Goal: Task Accomplishment & Management: Complete application form

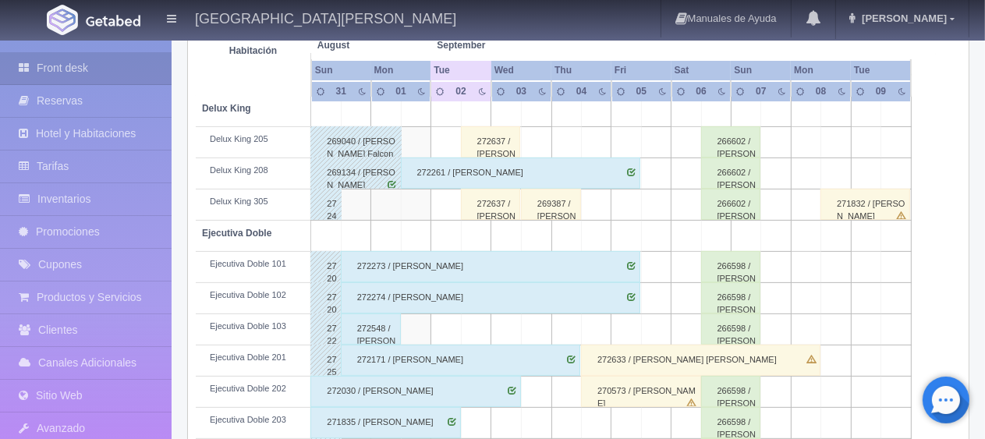
scroll to position [390, 0]
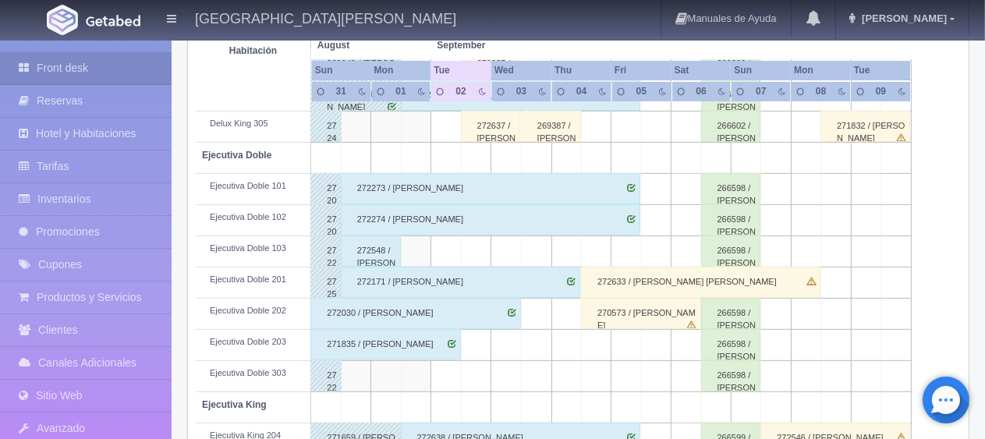
click at [412, 342] on div "271835 / [PERSON_NAME]" at bounding box center [385, 344] width 150 height 31
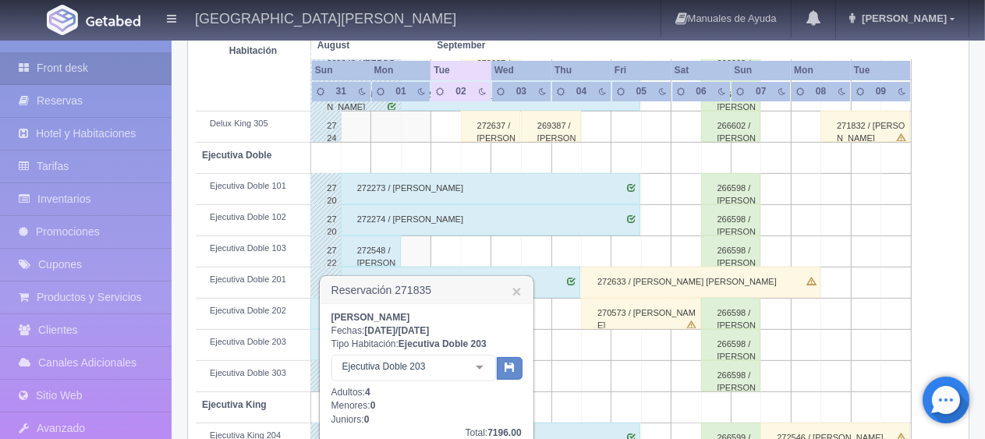
scroll to position [468, 0]
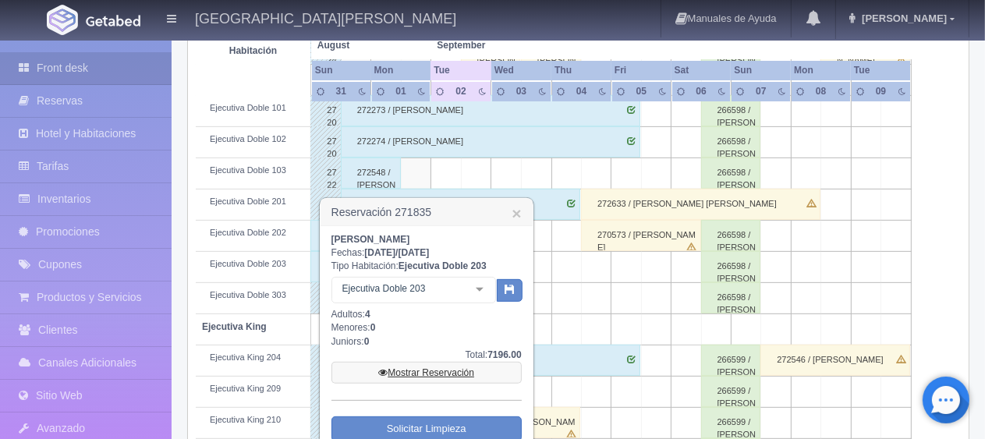
click at [452, 367] on link "Mostrar Reservación" at bounding box center [426, 373] width 190 height 22
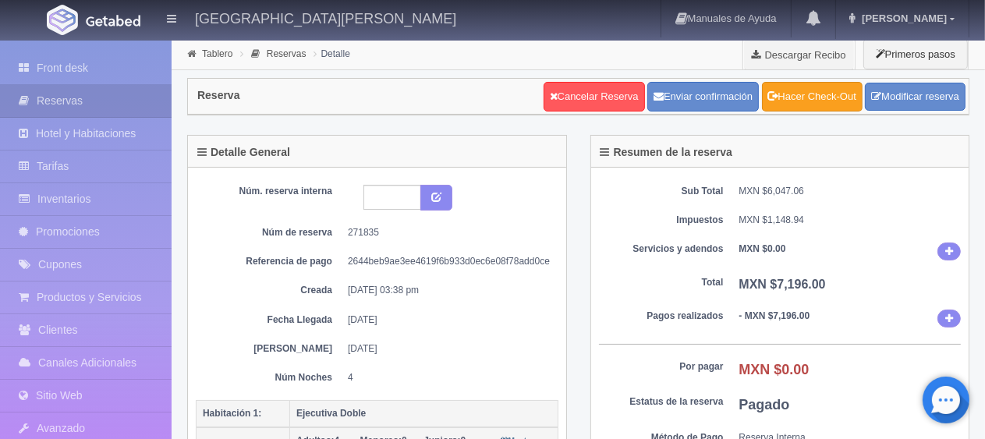
click at [787, 104] on link "Hacer Check-Out" at bounding box center [812, 97] width 101 height 30
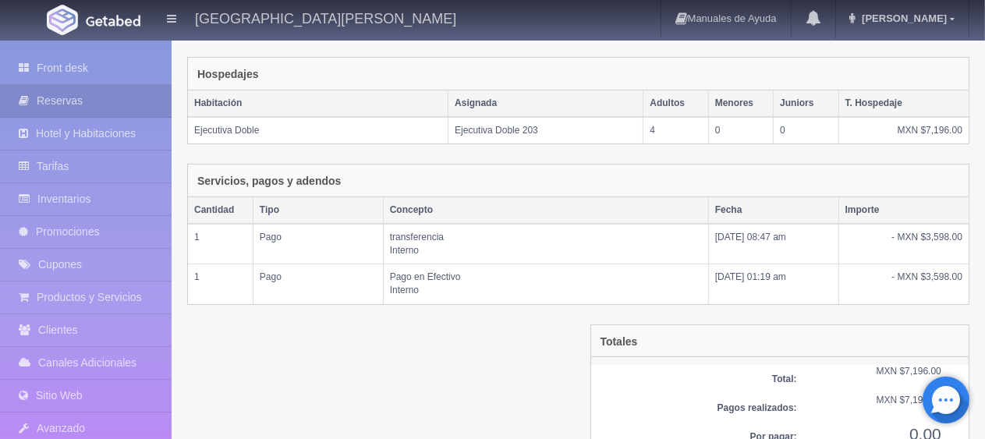
scroll to position [302, 0]
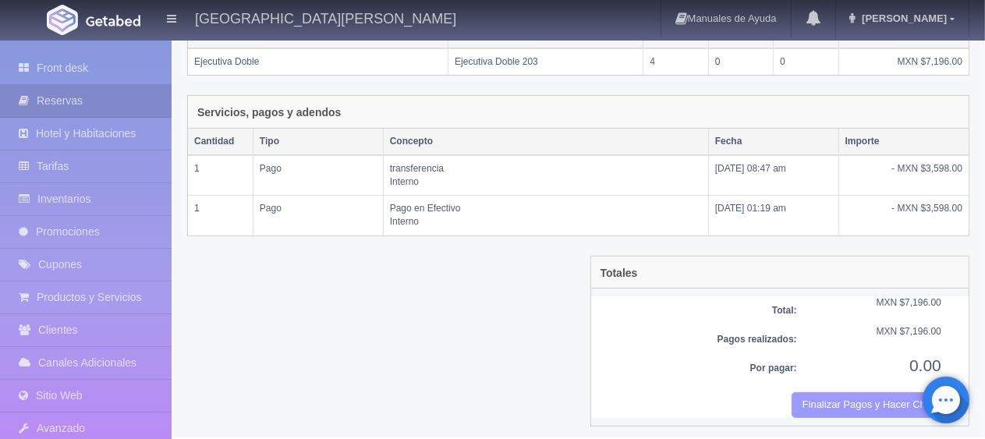
click at [822, 392] on button "Finalizar Pagos y Hacer Checkout" at bounding box center [866, 405] width 150 height 26
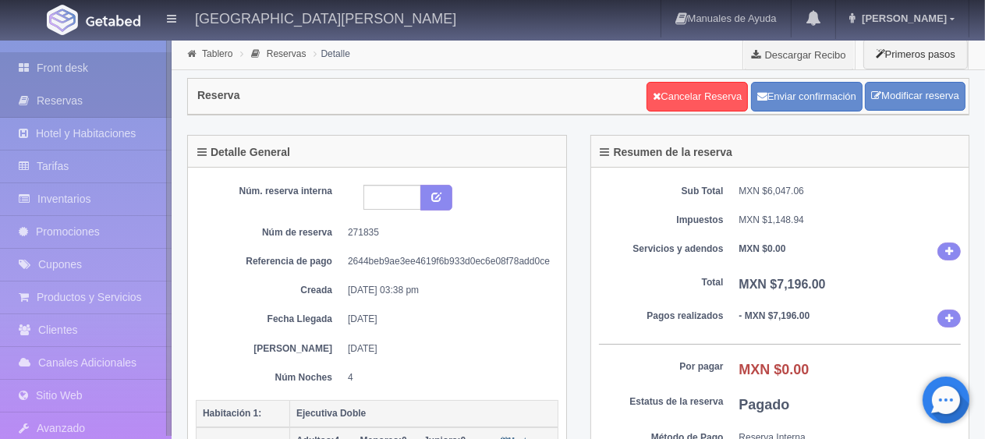
click at [123, 76] on link "Front desk" at bounding box center [85, 68] width 171 height 32
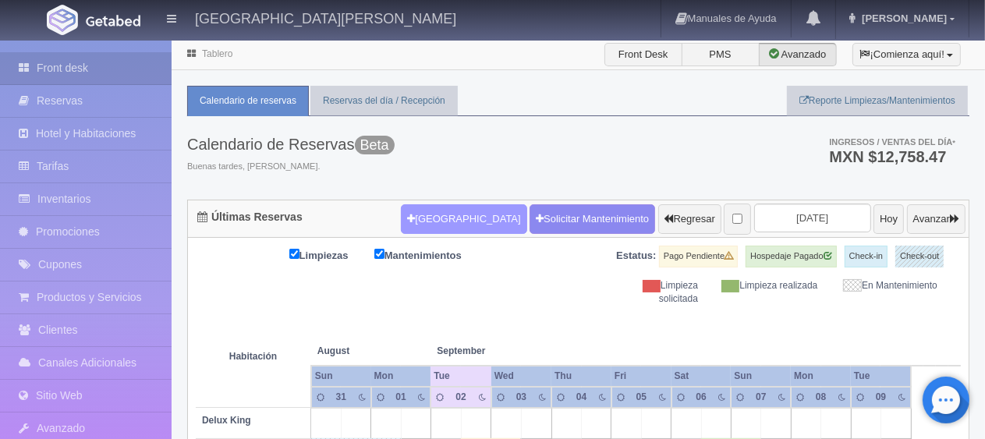
click at [446, 205] on button "[GEOGRAPHIC_DATA]" at bounding box center [463, 219] width 125 height 30
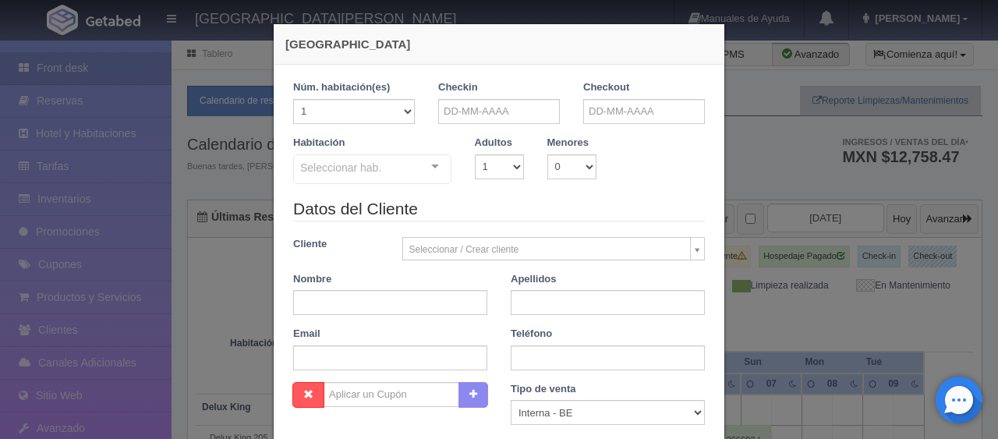
checkbox input "false"
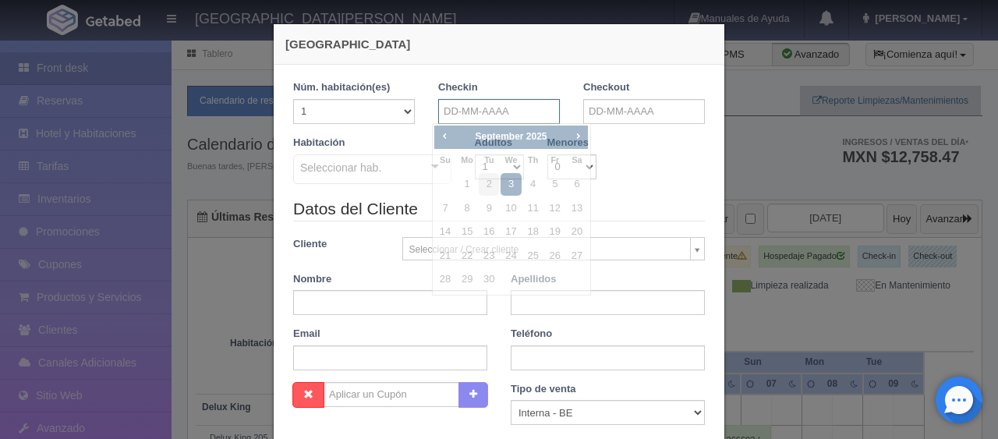
click at [471, 113] on input "text" at bounding box center [499, 111] width 122 height 25
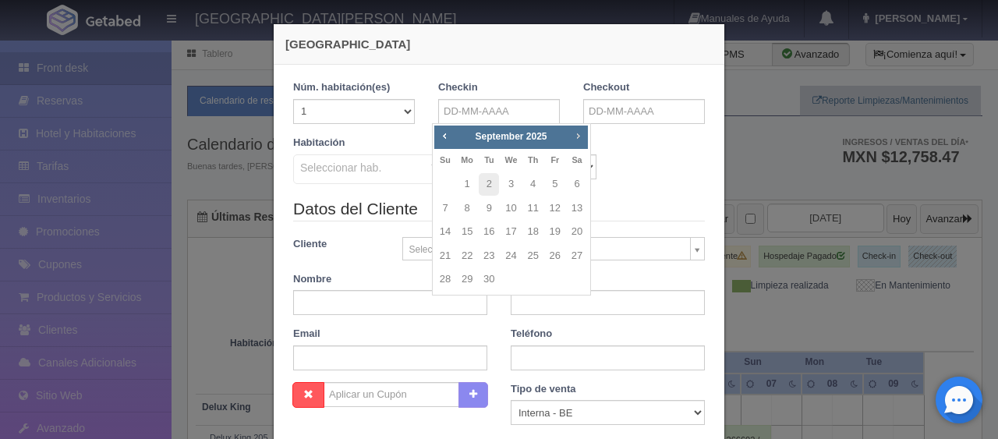
click at [580, 139] on span "Next" at bounding box center [577, 135] width 12 height 12
click at [557, 207] on link "7" at bounding box center [555, 208] width 20 height 23
type input "07-11-2025"
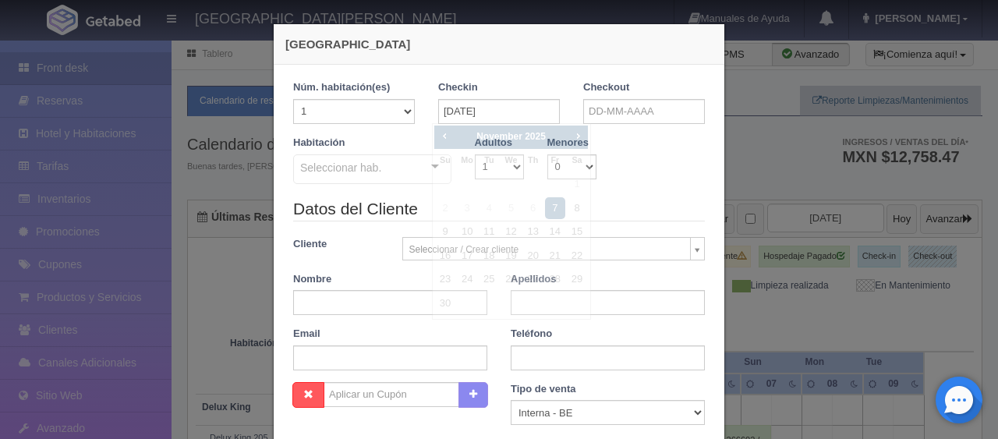
checkbox input "false"
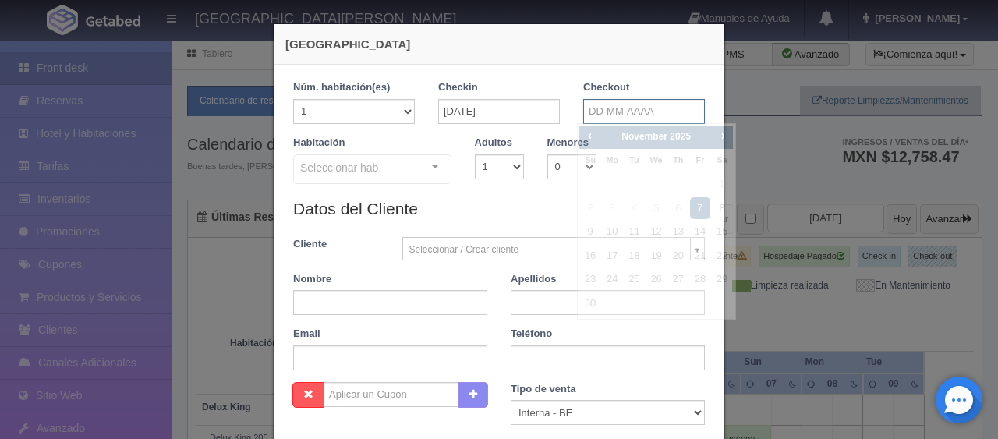
click at [637, 104] on input "text" at bounding box center [644, 111] width 122 height 25
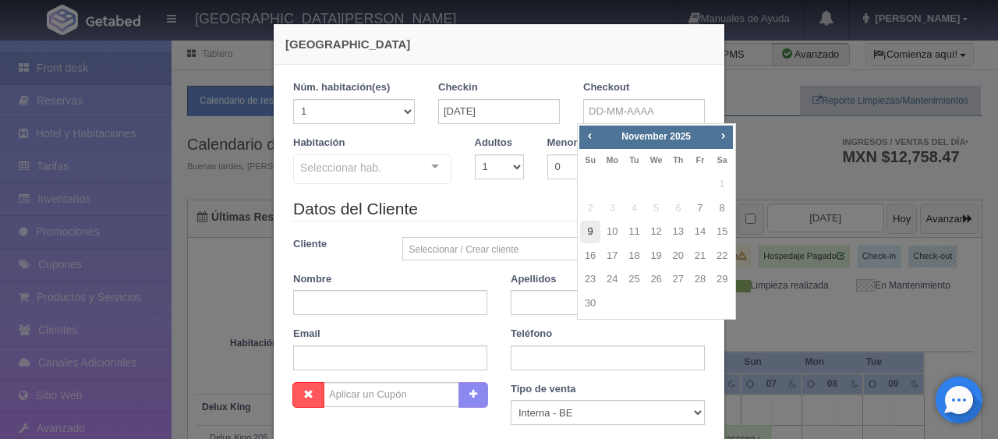
click at [594, 228] on link "9" at bounding box center [590, 232] width 20 height 23
type input "09-11-2025"
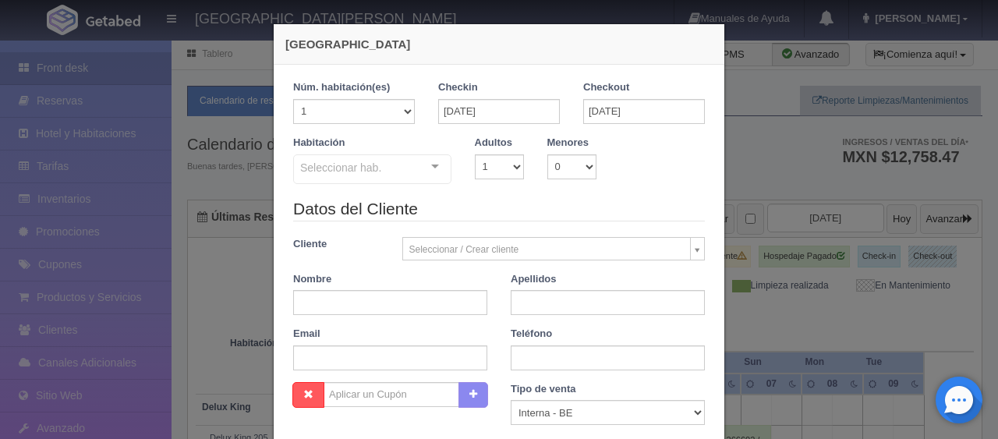
click at [420, 162] on div "Seleccionar hab. SUITE SUITE - Sin asignar SUITE 301 Habitación Personas con Mo…" at bounding box center [372, 169] width 158 height 31
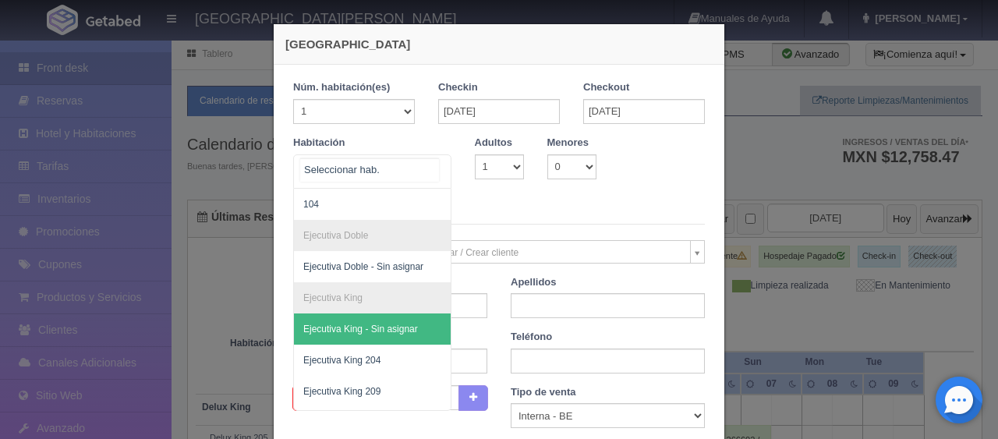
scroll to position [234, 0]
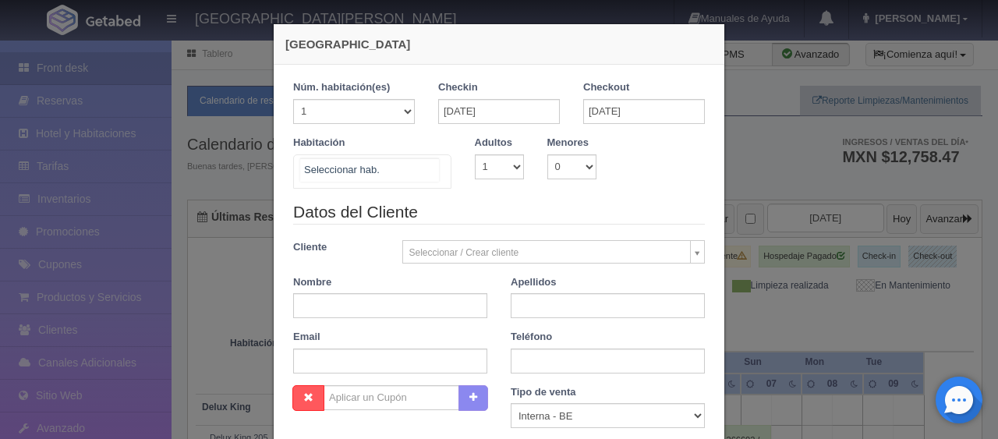
click at [412, 169] on div "SUITE SUITE - Sin asignar SUITE 301 Habitación Personas con Movilidad Reducida …" at bounding box center [372, 171] width 158 height 34
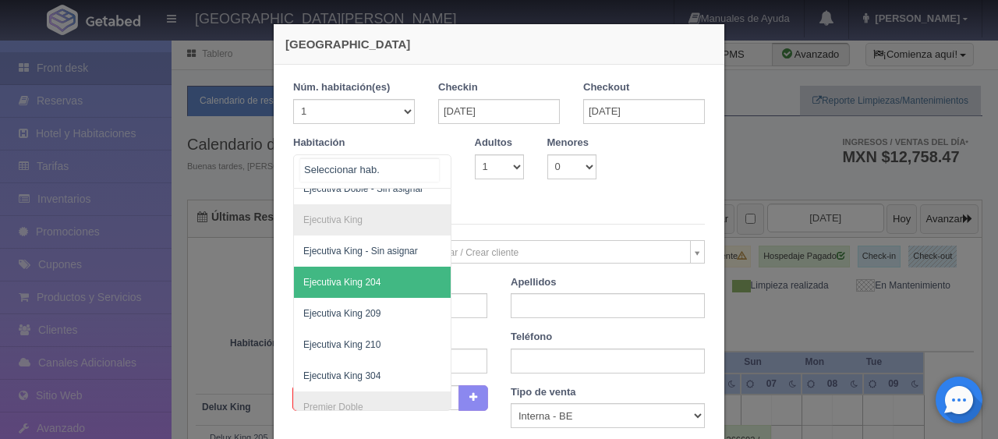
scroll to position [0, 0]
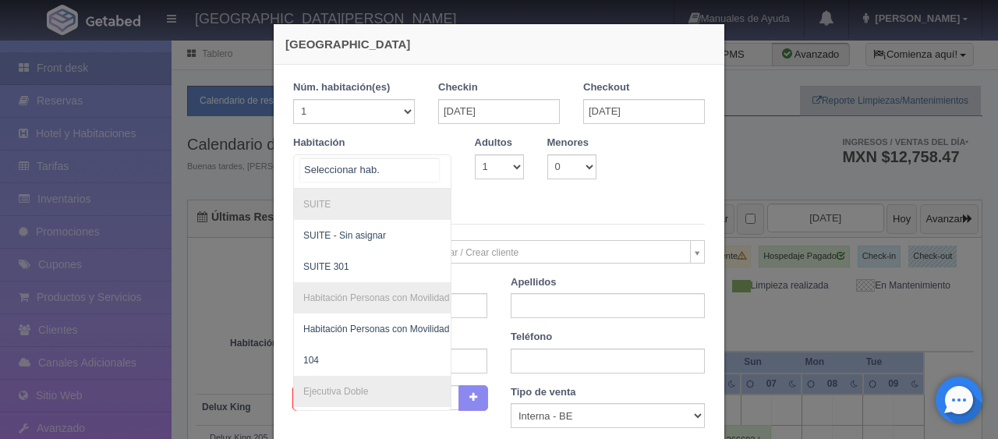
click at [369, 270] on span "SUITE 301" at bounding box center [425, 266] width 262 height 31
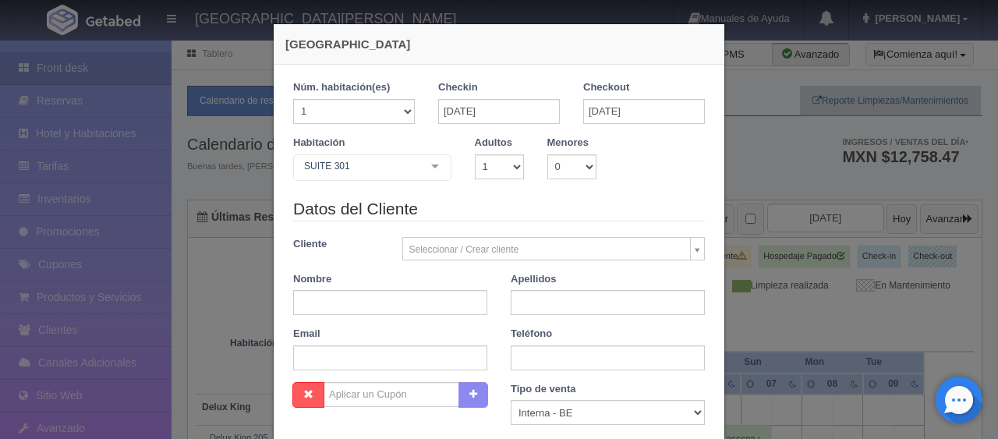
checkbox input "false"
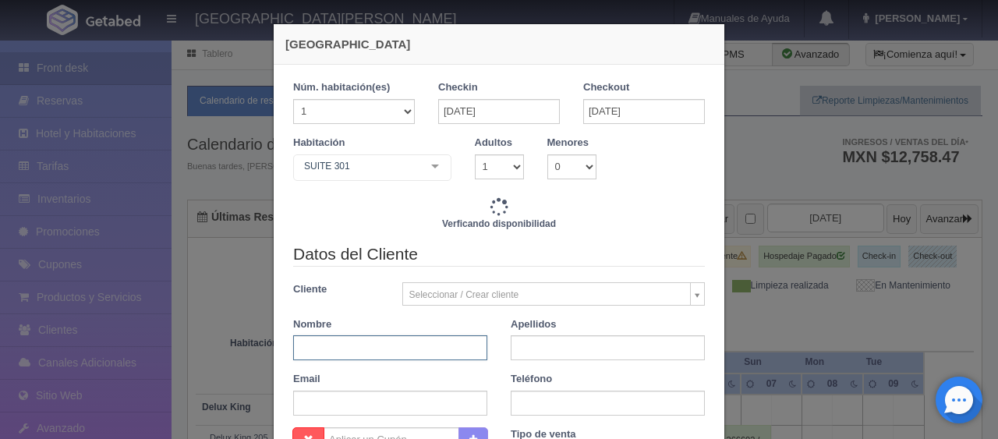
type input "4800.00"
checkbox input "false"
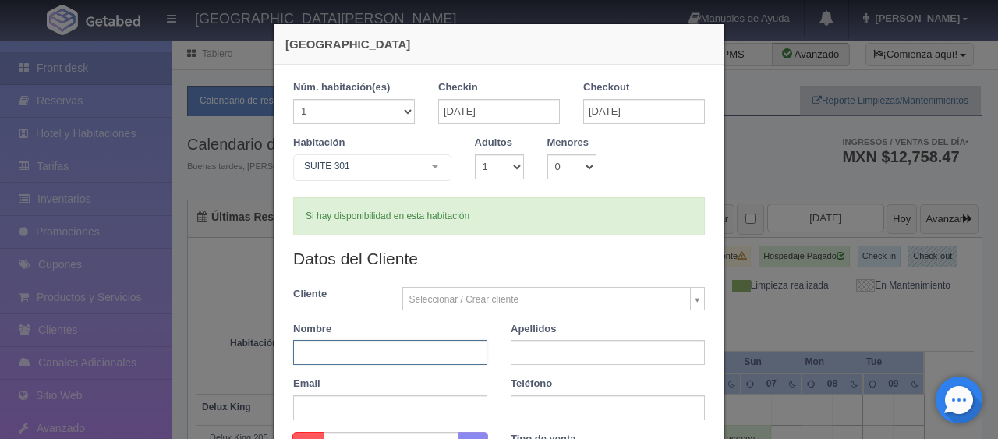
paste input "[PERSON_NAME]"
drag, startPoint x: 322, startPoint y: 353, endPoint x: 389, endPoint y: 353, distance: 67.0
click at [389, 353] on input "[PERSON_NAME]" at bounding box center [390, 352] width 194 height 25
type input "LUCA"
click at [530, 356] on input "text" at bounding box center [608, 352] width 194 height 25
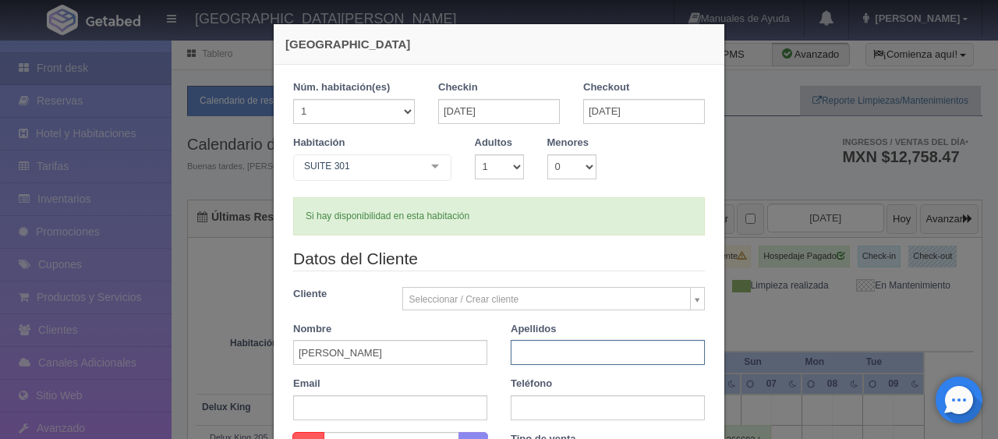
paste input "PIEROTTI"
type input "PIEROTTI"
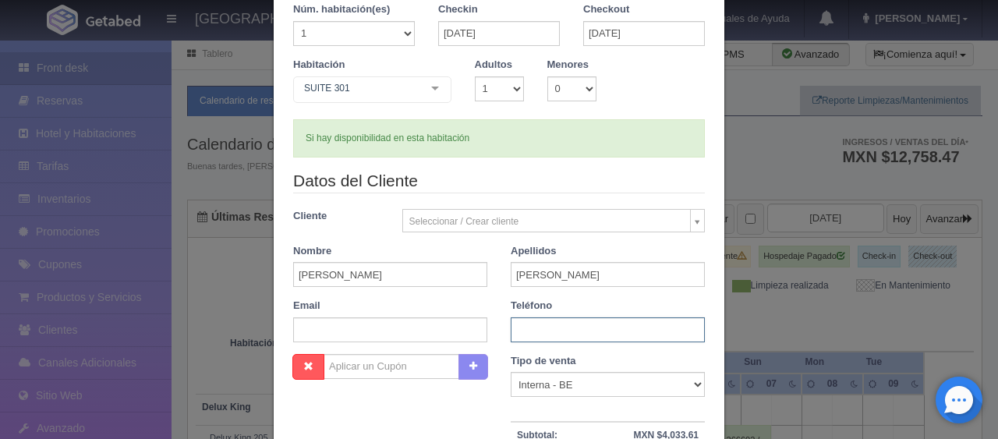
click at [553, 332] on input "text" at bounding box center [608, 329] width 194 height 25
paste input "+39 331 621 4712"
type input "+39 331 621 4712"
click at [490, 92] on select "1 2 3 4 5 6 7 8 9 10" at bounding box center [499, 88] width 49 height 25
select select "2"
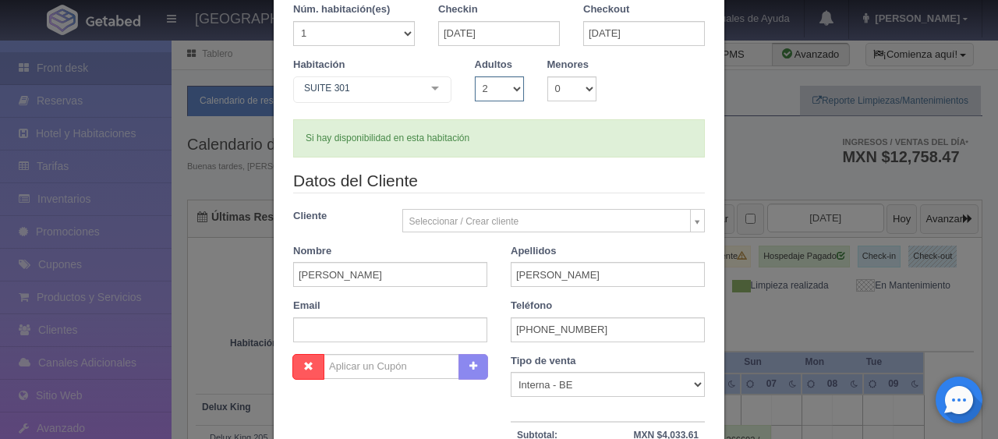
click at [475, 76] on select "1 2 3 4 5 6 7 8 9 10" at bounding box center [499, 88] width 49 height 25
checkbox input "false"
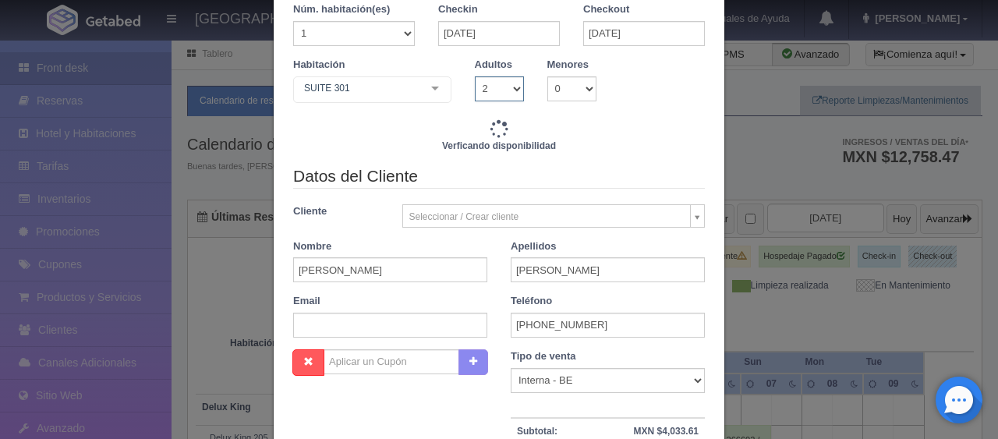
scroll to position [234, 0]
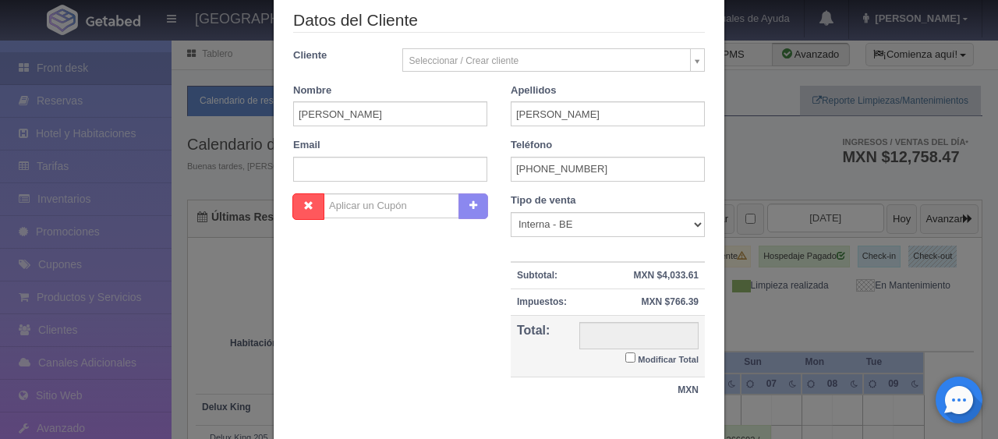
type input "4800.00"
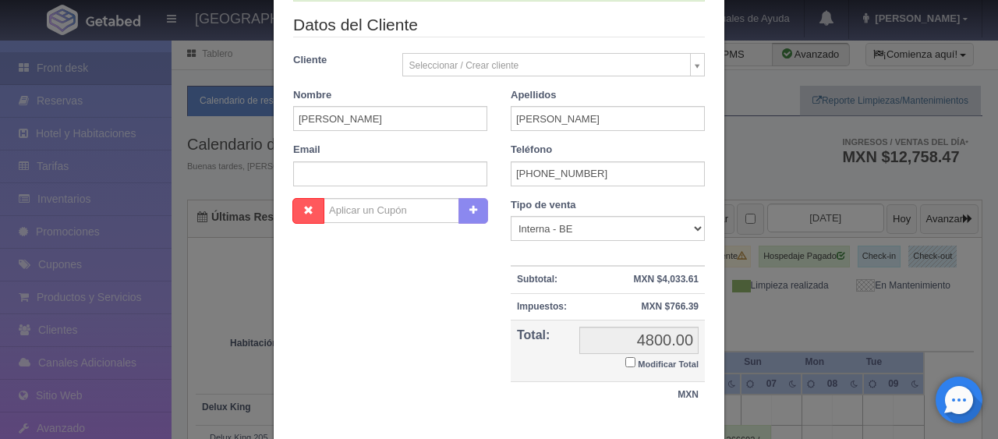
click at [625, 360] on input "Modificar Total" at bounding box center [630, 362] width 10 height 10
checkbox input "true"
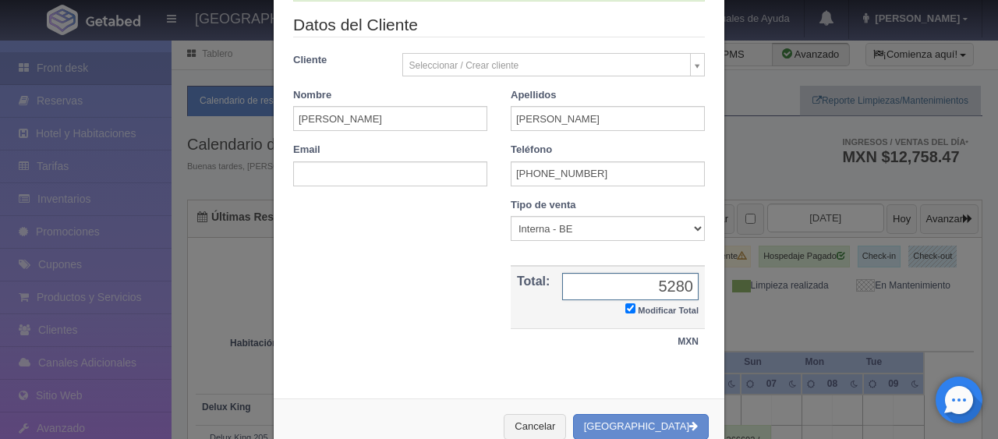
type input "5280"
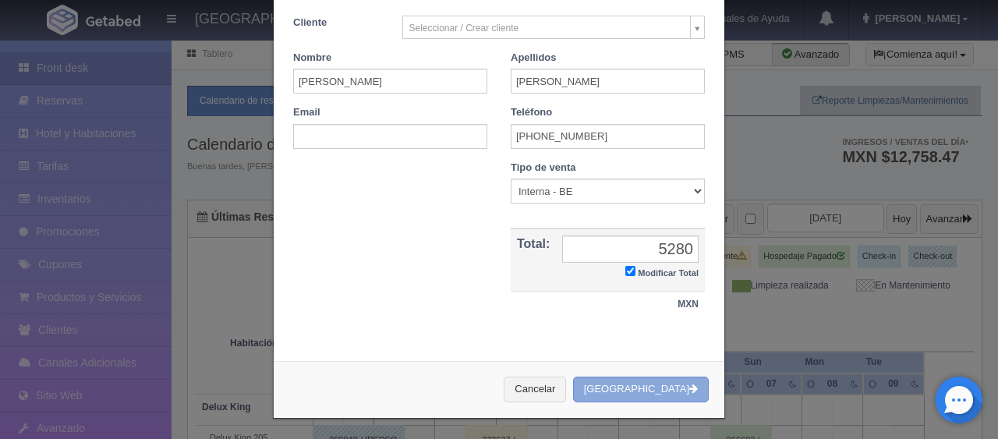
click at [661, 383] on button "[GEOGRAPHIC_DATA]" at bounding box center [641, 389] width 136 height 26
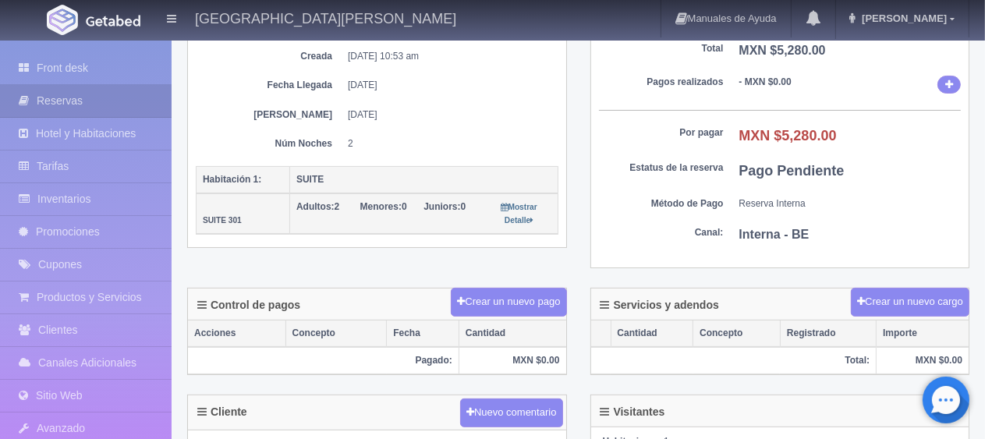
scroll to position [468, 0]
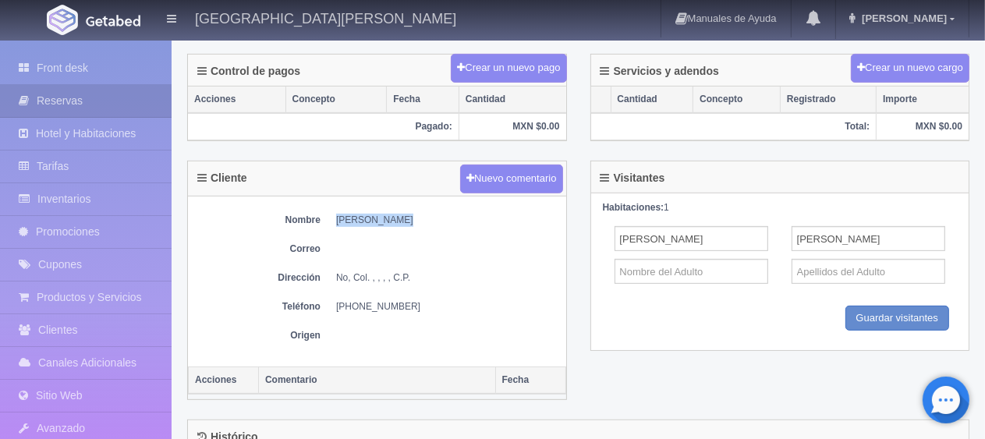
drag, startPoint x: 334, startPoint y: 212, endPoint x: 426, endPoint y: 212, distance: 91.2
click at [426, 214] on dl "Nombre [PERSON_NAME]" at bounding box center [377, 220] width 362 height 13
copy dd "[PERSON_NAME]"
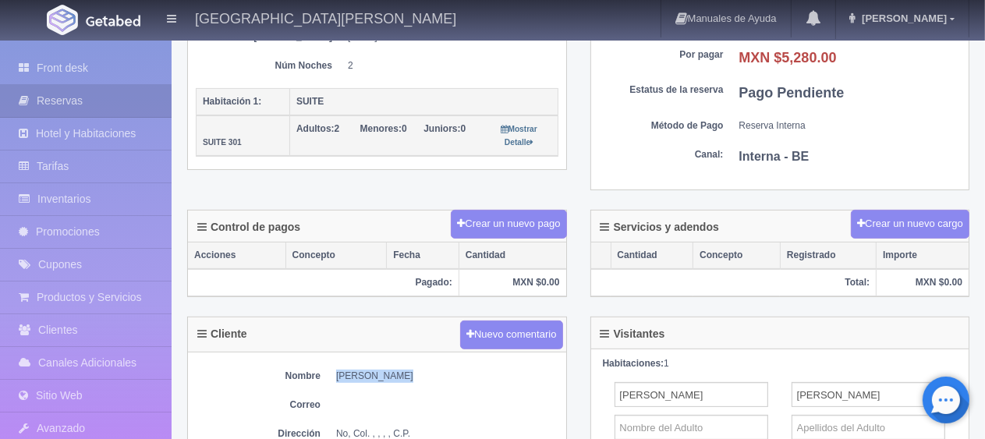
scroll to position [390, 0]
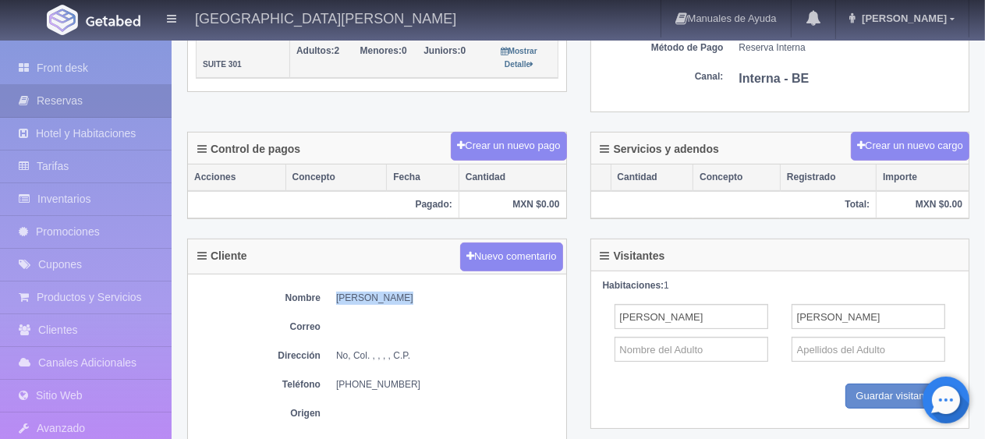
drag, startPoint x: 339, startPoint y: 382, endPoint x: 414, endPoint y: 385, distance: 74.9
click at [414, 385] on dd "[PHONE_NUMBER]" at bounding box center [447, 384] width 222 height 13
copy dd "39 331 621 4712"
drag, startPoint x: 75, startPoint y: 62, endPoint x: 119, endPoint y: 48, distance: 46.4
click at [75, 62] on link "Front desk" at bounding box center [85, 68] width 171 height 32
